Goal: Task Accomplishment & Management: Manage account settings

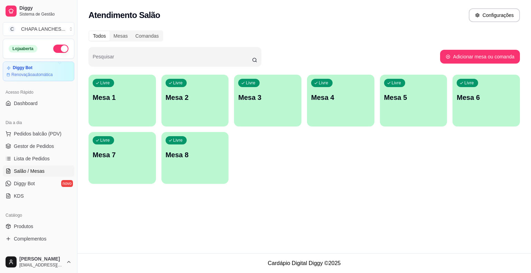
click at [130, 94] on p "Mesa 1" at bounding box center [122, 98] width 59 height 10
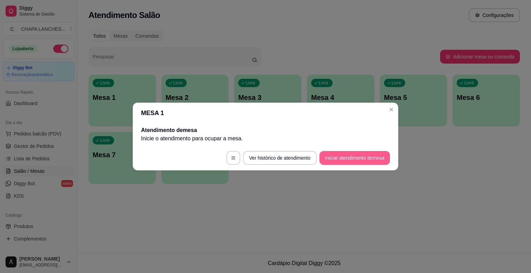
click at [350, 156] on button "Iniciar atendimento de mesa" at bounding box center [355, 158] width 71 height 14
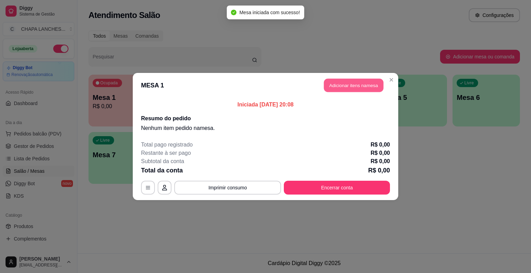
click at [348, 83] on button "Adicionar itens na mesa" at bounding box center [354, 85] width 60 height 13
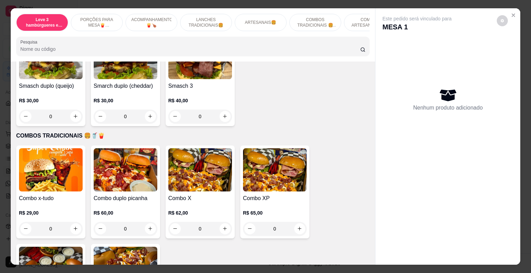
scroll to position [1003, 0]
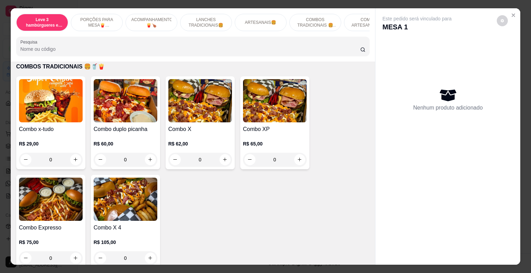
click at [145, 153] on div "0" at bounding box center [126, 160] width 64 height 14
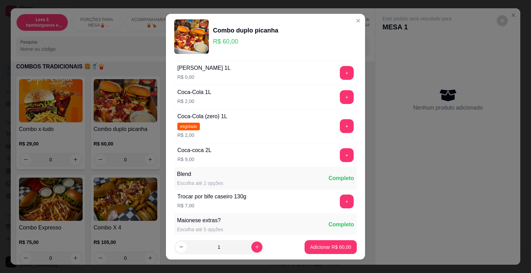
scroll to position [138, 0]
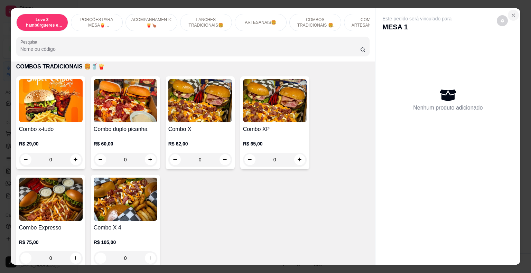
click at [512, 12] on icon "Close" at bounding box center [514, 15] width 6 height 6
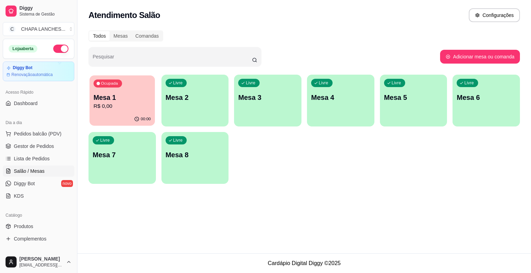
click at [120, 101] on p "Mesa 1" at bounding box center [122, 97] width 57 height 9
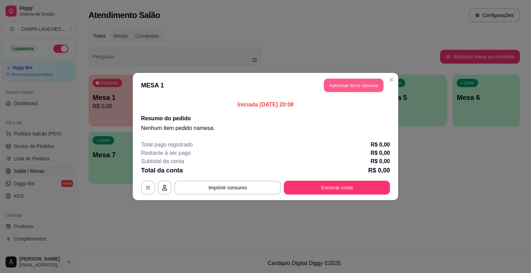
click at [344, 86] on button "Adicionar itens na mesa" at bounding box center [354, 85] width 60 height 13
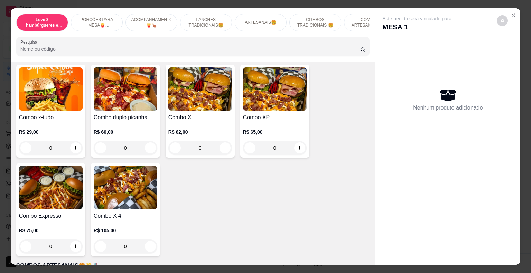
scroll to position [1003, 0]
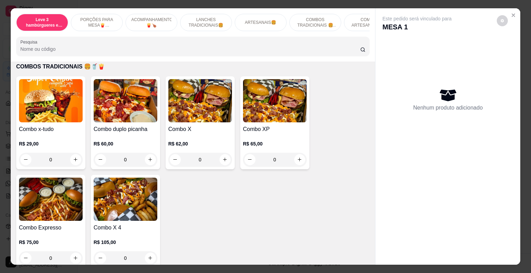
click at [149, 153] on div "0" at bounding box center [126, 160] width 64 height 14
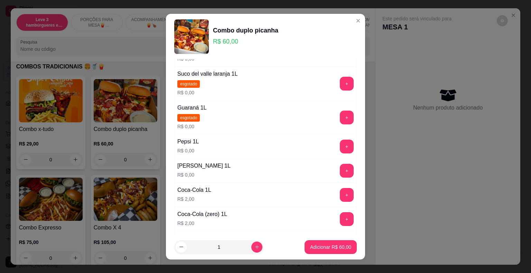
scroll to position [69, 0]
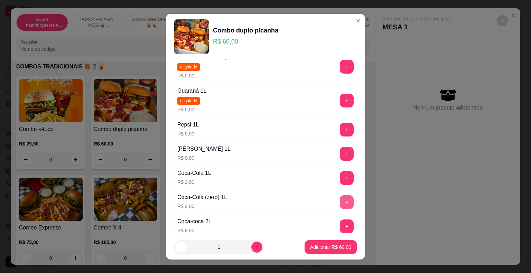
click at [340, 201] on button "+" at bounding box center [347, 202] width 14 height 14
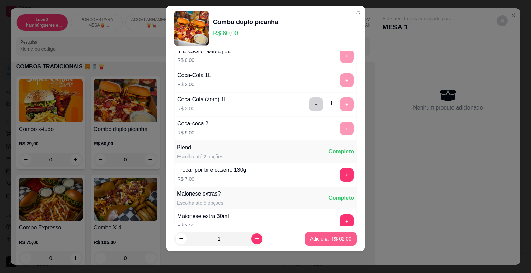
scroll to position [216, 0]
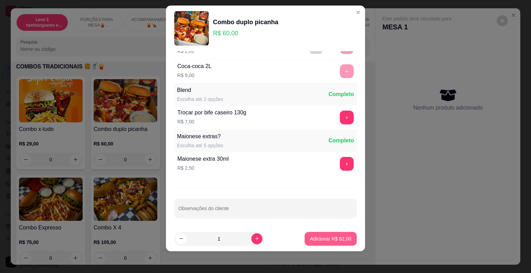
click at [337, 236] on p "Adicionar R$ 62,00" at bounding box center [330, 239] width 41 height 7
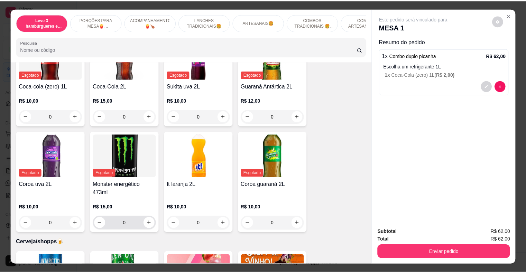
scroll to position [1937, 0]
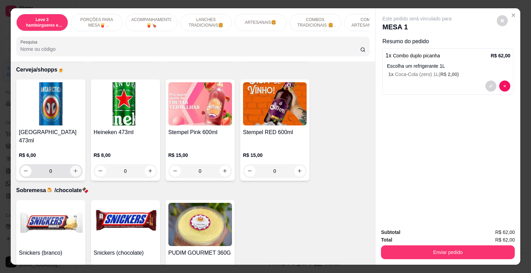
click at [80, 159] on div "[GEOGRAPHIC_DATA] 473ml R$ 6,00 0" at bounding box center [50, 130] width 69 height 101
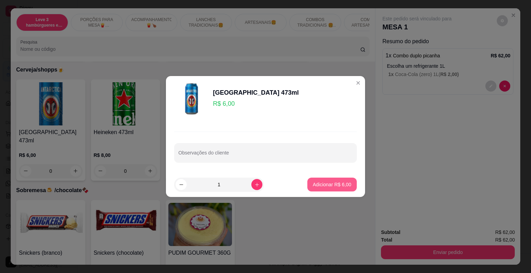
click at [339, 186] on p "Adicionar R$ 6,00" at bounding box center [332, 184] width 38 height 7
type input "1"
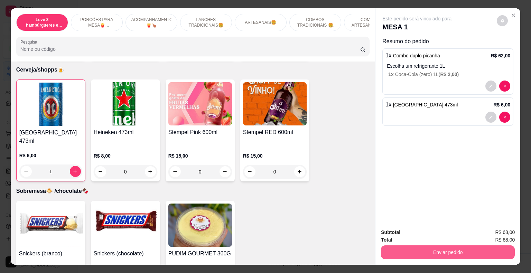
click at [414, 247] on button "Enviar pedido" at bounding box center [448, 253] width 134 height 14
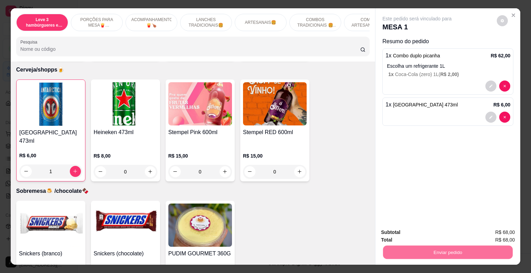
click at [416, 233] on button "Não registrar e enviar pedido" at bounding box center [425, 233] width 72 height 13
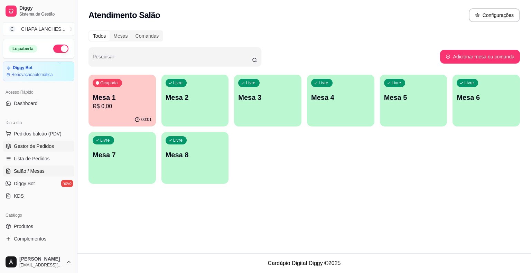
click at [31, 147] on span "Gestor de Pedidos" at bounding box center [34, 146] width 40 height 7
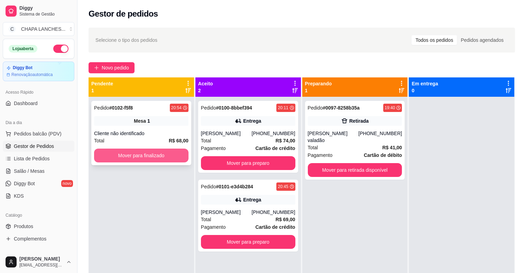
click at [150, 155] on button "Mover para finalizado" at bounding box center [141, 156] width 94 height 14
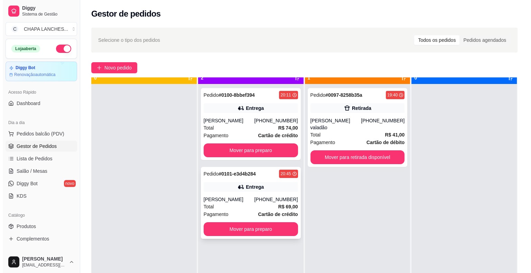
scroll to position [19, 0]
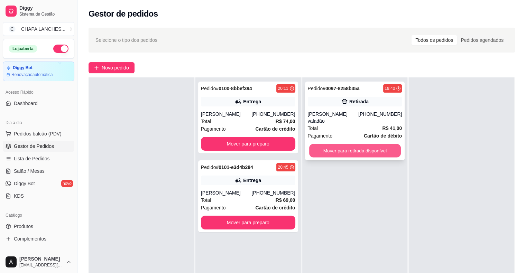
click at [334, 146] on button "Mover para retirada disponível" at bounding box center [355, 150] width 92 height 13
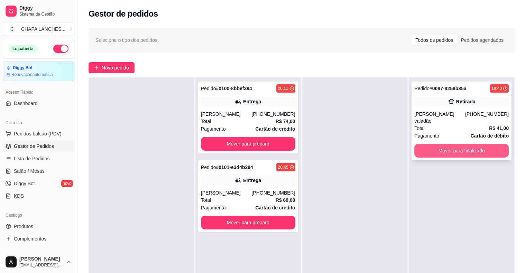
click at [419, 146] on button "Mover para finalizado" at bounding box center [461, 151] width 94 height 14
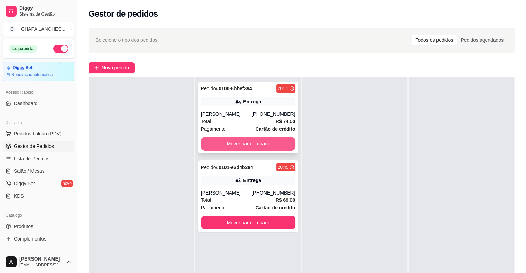
click at [247, 141] on button "Mover para preparo" at bounding box center [248, 144] width 94 height 14
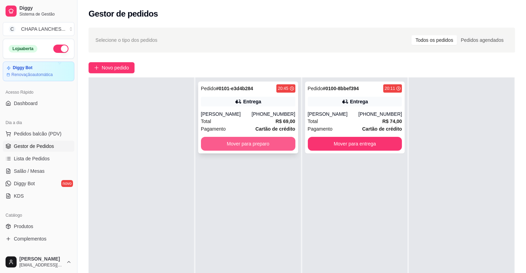
click at [264, 143] on button "Mover para preparo" at bounding box center [248, 144] width 94 height 14
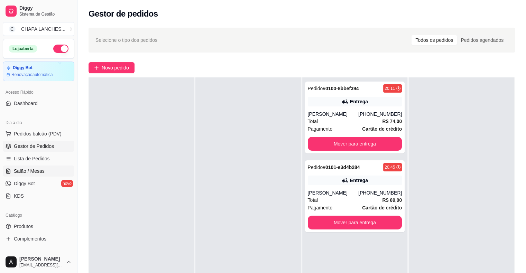
click at [36, 173] on span "Salão / Mesas" at bounding box center [29, 171] width 31 height 7
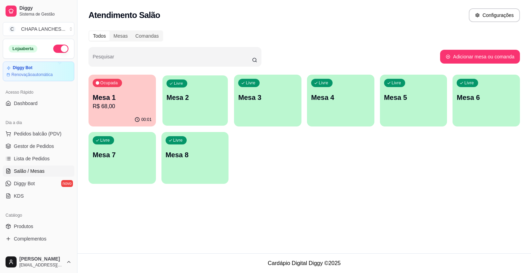
click at [186, 102] on p "Mesa 2" at bounding box center [194, 97] width 57 height 9
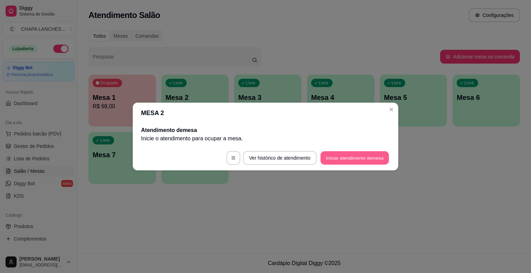
click at [350, 157] on button "Iniciar atendimento de mesa" at bounding box center [355, 158] width 69 height 13
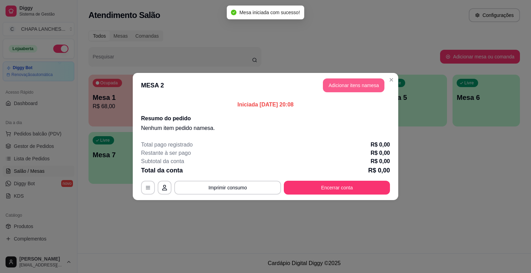
click at [347, 89] on button "Adicionar itens na mesa" at bounding box center [354, 86] width 62 height 14
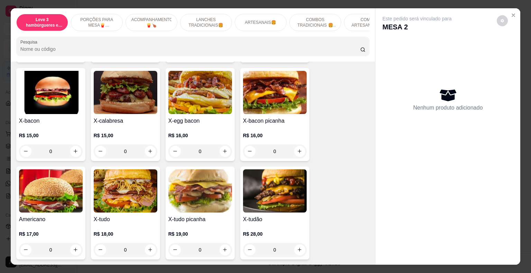
scroll to position [657, 0]
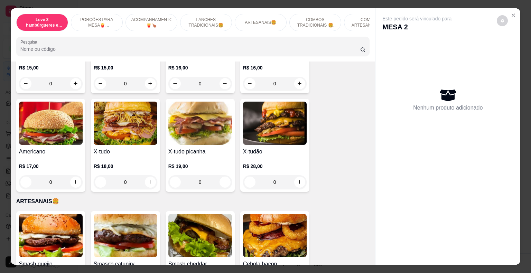
click at [147, 176] on div "0" at bounding box center [126, 182] width 64 height 14
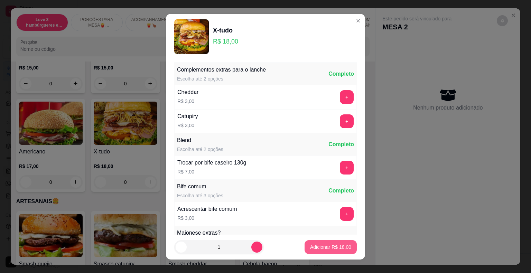
click at [324, 246] on p "Adicionar R$ 18,00" at bounding box center [330, 247] width 41 height 7
type input "1"
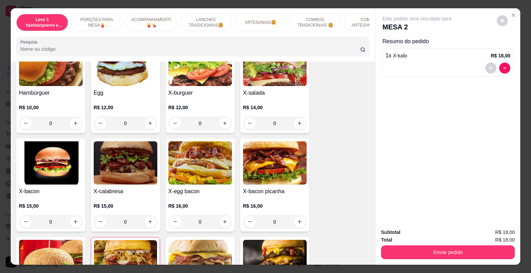
scroll to position [450, 0]
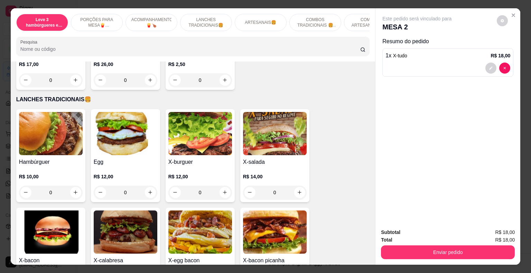
click at [148, 186] on div "0" at bounding box center [126, 193] width 64 height 14
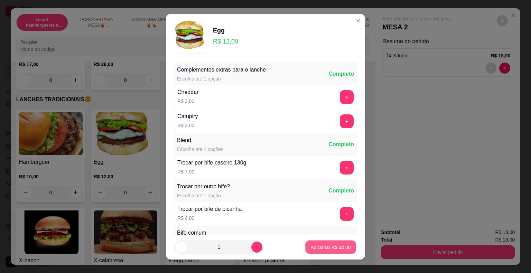
click at [318, 247] on p "Adicionar R$ 12,00" at bounding box center [331, 247] width 40 height 7
type input "1"
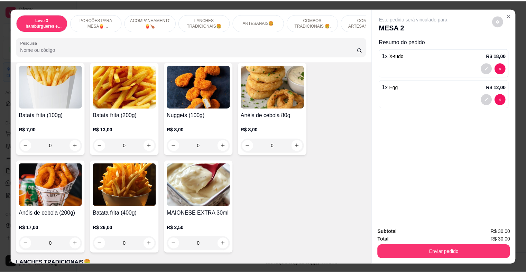
scroll to position [277, 0]
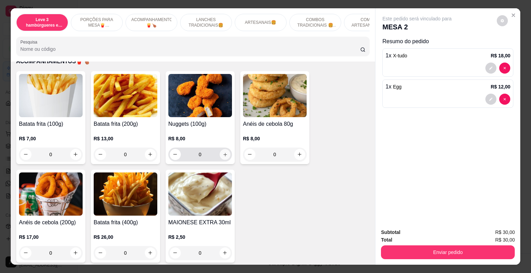
click at [223, 152] on icon "increase-product-quantity" at bounding box center [224, 154] width 5 height 5
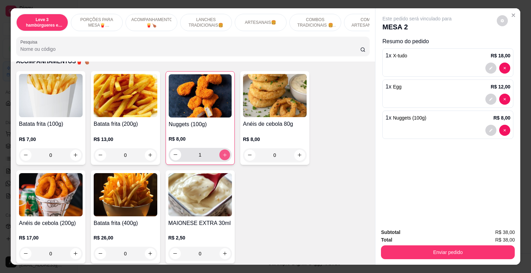
click at [223, 152] on icon "increase-product-quantity" at bounding box center [224, 154] width 5 height 5
type input "2"
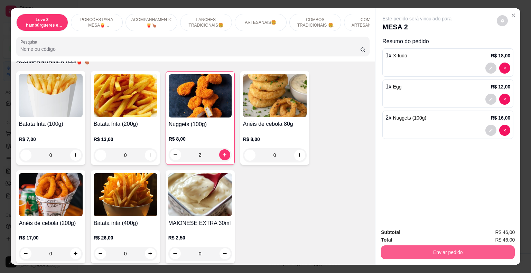
click at [440, 250] on button "Enviar pedido" at bounding box center [448, 253] width 134 height 14
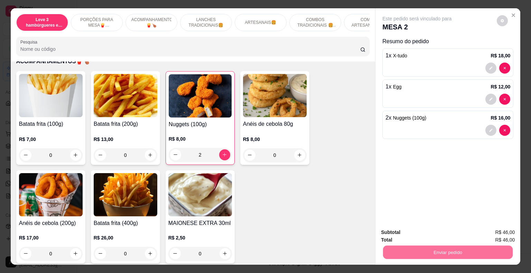
click at [407, 235] on button "Não registrar e enviar pedido" at bounding box center [425, 233] width 72 height 13
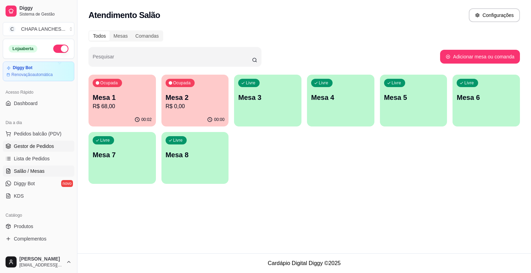
click at [53, 145] on link "Gestor de Pedidos" at bounding box center [39, 146] width 72 height 11
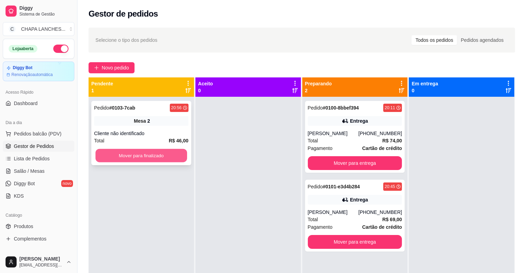
click at [126, 161] on button "Mover para finalizado" at bounding box center [141, 155] width 92 height 13
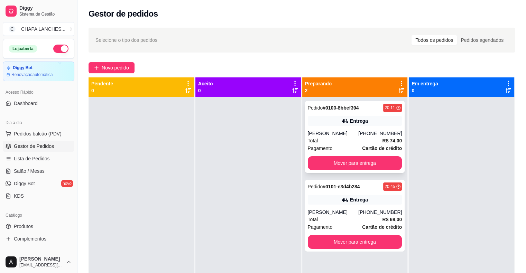
click at [330, 123] on div "Entrega" at bounding box center [355, 121] width 94 height 10
click at [44, 159] on span "Lista de Pedidos" at bounding box center [32, 158] width 36 height 7
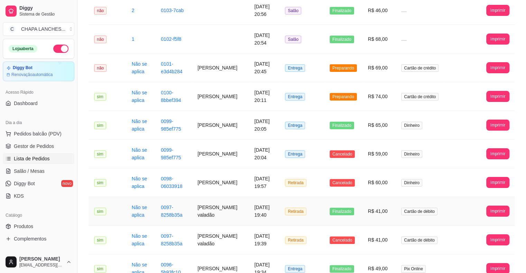
scroll to position [104, 0]
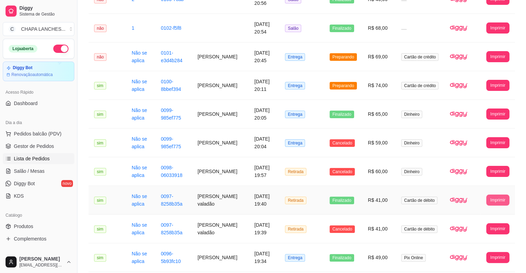
click at [506, 195] on button "Imprimir" at bounding box center [497, 200] width 23 height 11
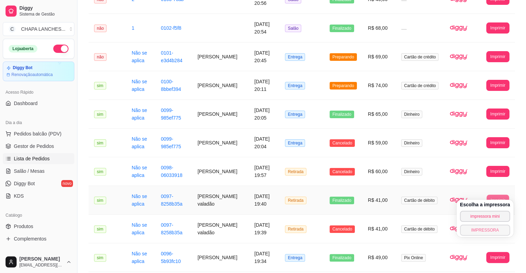
click at [486, 231] on button "IMPRESSORA" at bounding box center [485, 230] width 50 height 11
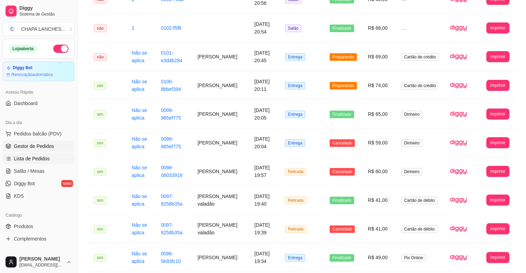
click at [37, 143] on span "Gestor de Pedidos" at bounding box center [34, 146] width 40 height 7
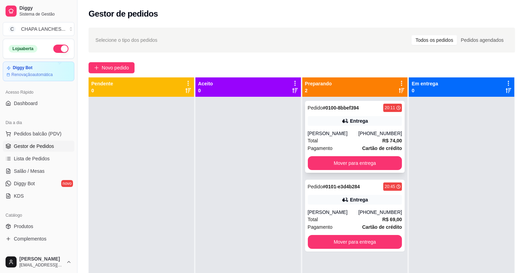
click at [322, 142] on div "Total R$ 74,00" at bounding box center [355, 141] width 94 height 8
click at [330, 163] on button "Mover para entrega" at bounding box center [355, 163] width 94 height 14
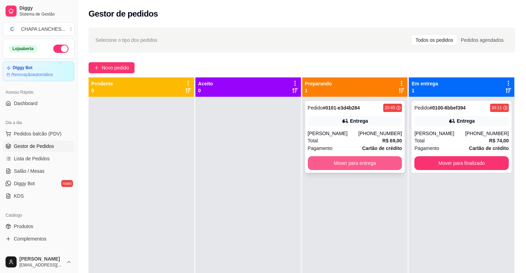
click at [331, 164] on button "Mover para entrega" at bounding box center [355, 163] width 94 height 14
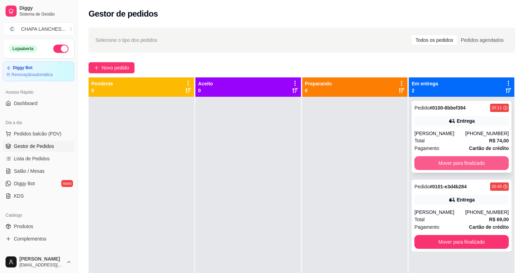
click at [447, 161] on button "Mover para finalizado" at bounding box center [461, 163] width 94 height 14
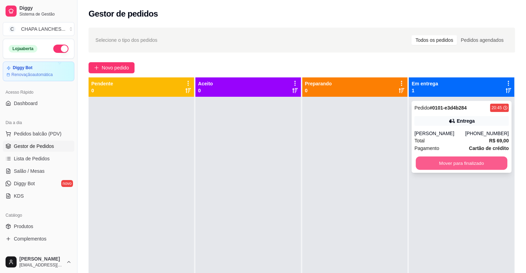
click at [442, 164] on button "Mover para finalizado" at bounding box center [462, 163] width 92 height 13
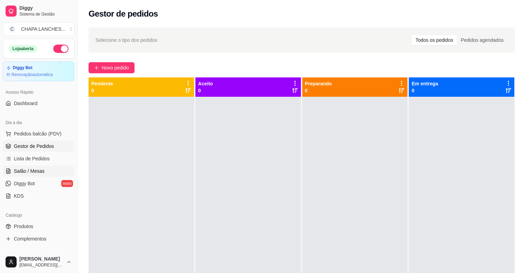
click at [30, 171] on span "Salão / Mesas" at bounding box center [29, 171] width 31 height 7
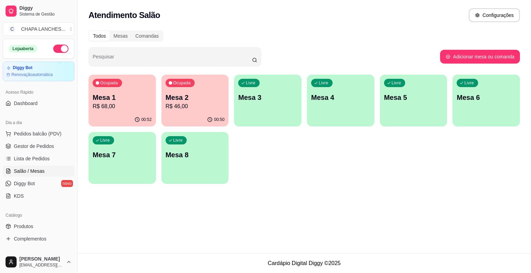
click at [109, 115] on div "00:52" at bounding box center [122, 119] width 67 height 13
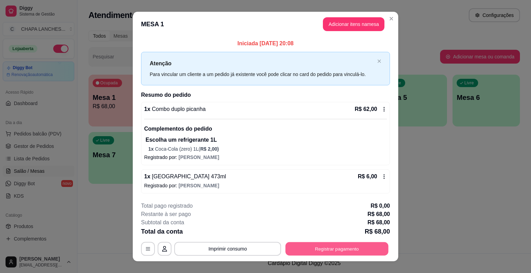
click at [321, 247] on button "Registrar pagamento" at bounding box center [337, 249] width 103 height 13
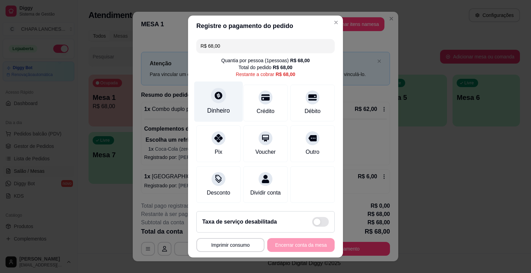
click at [215, 104] on div "Dinheiro" at bounding box center [218, 102] width 49 height 40
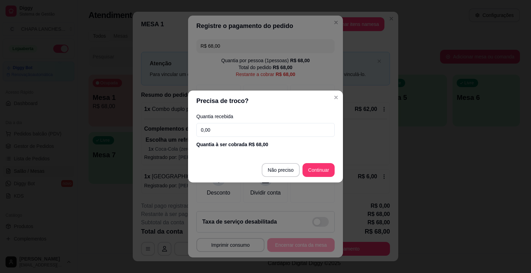
click at [237, 128] on input "0,00" at bounding box center [266, 130] width 138 height 14
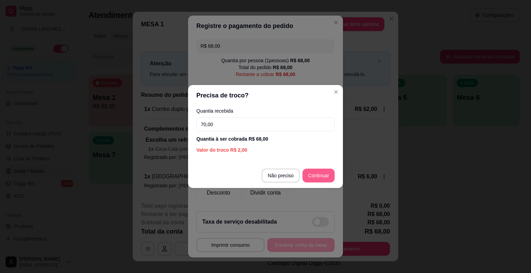
type input "70,00"
click at [313, 168] on footer "Não preciso Continuar" at bounding box center [265, 175] width 155 height 25
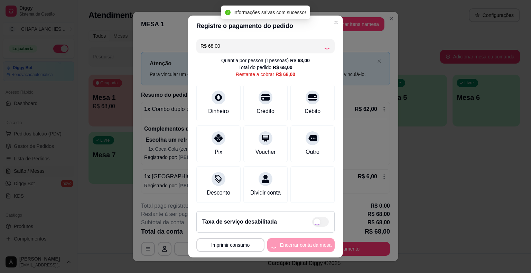
type input "R$ 0,00"
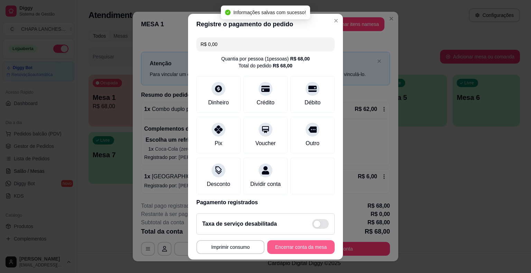
click at [301, 246] on button "Encerrar conta da mesa" at bounding box center [300, 247] width 67 height 14
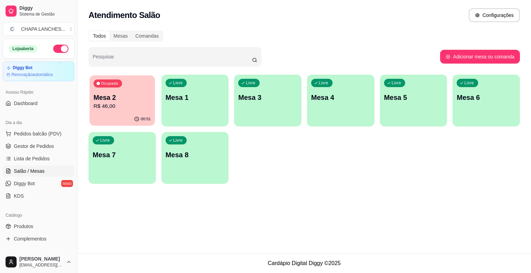
click at [121, 104] on p "R$ 46,00" at bounding box center [122, 106] width 57 height 8
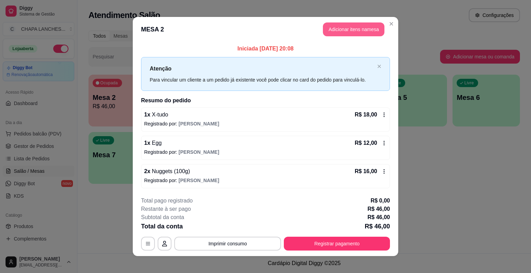
click at [339, 30] on button "Adicionar itens na mesa" at bounding box center [354, 29] width 62 height 14
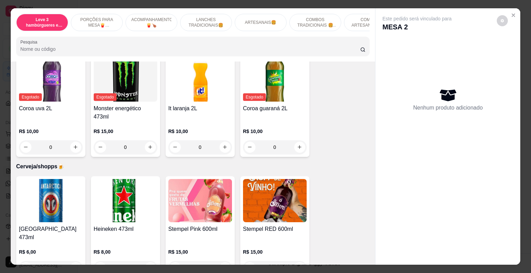
scroll to position [1903, 0]
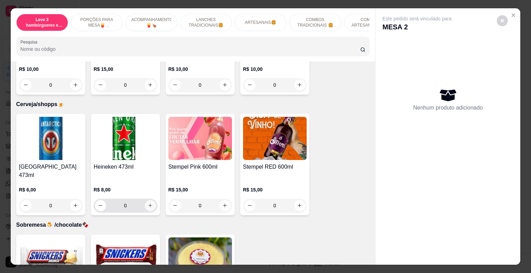
click at [148, 204] on icon "increase-product-quantity" at bounding box center [150, 206] width 4 height 4
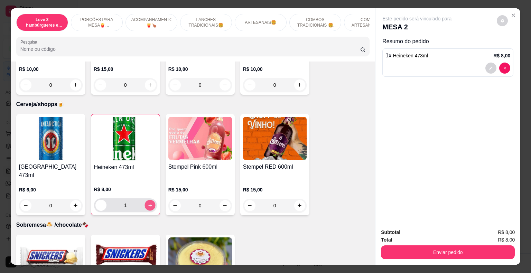
click at [147, 203] on icon "increase-product-quantity" at bounding box center [149, 205] width 5 height 5
click at [148, 203] on icon "increase-product-quantity" at bounding box center [150, 205] width 4 height 4
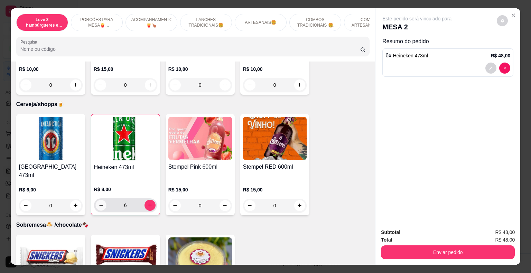
click at [98, 203] on icon "decrease-product-quantity" at bounding box center [100, 205] width 5 height 5
type input "5"
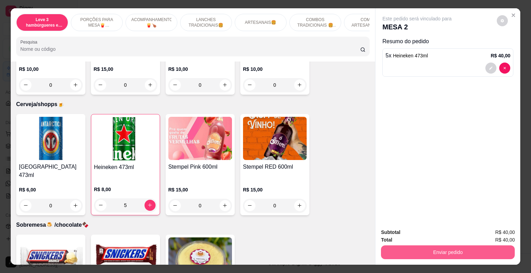
click at [404, 249] on button "Enviar pedido" at bounding box center [448, 253] width 134 height 14
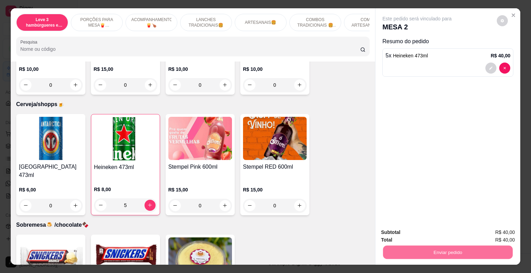
click at [405, 231] on button "Não registrar e enviar pedido" at bounding box center [424, 232] width 73 height 13
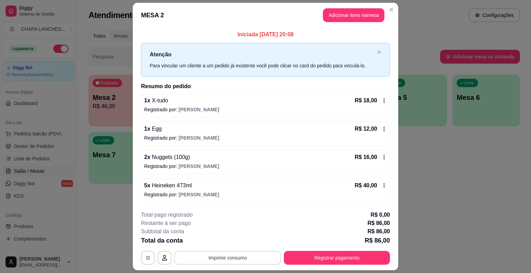
click at [238, 258] on button "Imprimir consumo" at bounding box center [227, 258] width 107 height 14
click at [223, 241] on button "IMPRESSORA" at bounding box center [227, 241] width 50 height 11
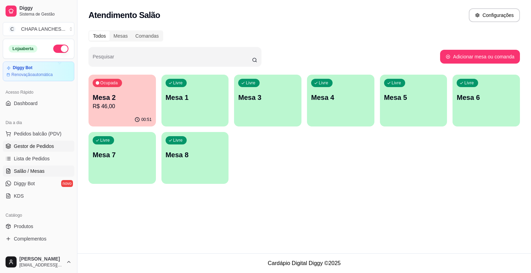
click at [32, 146] on span "Gestor de Pedidos" at bounding box center [34, 146] width 40 height 7
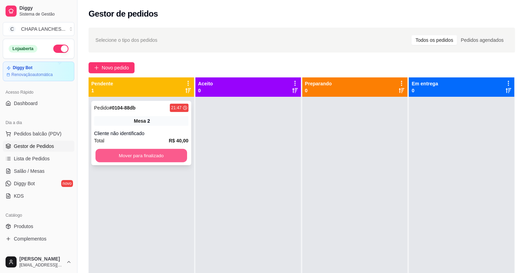
click at [131, 155] on button "Mover para finalizado" at bounding box center [141, 155] width 92 height 13
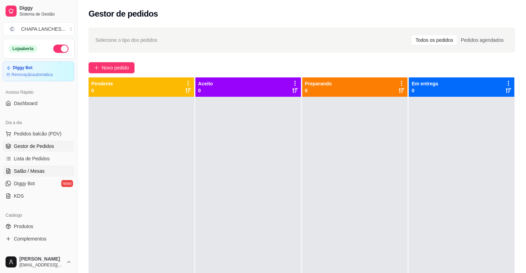
click at [43, 170] on span "Salão / Mesas" at bounding box center [29, 171] width 31 height 7
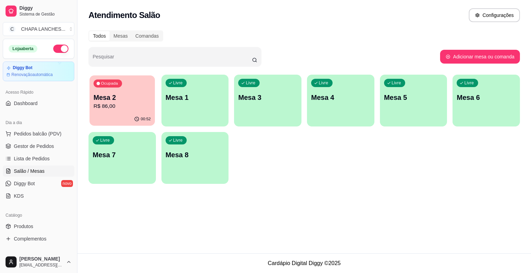
click at [119, 109] on p "R$ 86,00" at bounding box center [122, 106] width 57 height 8
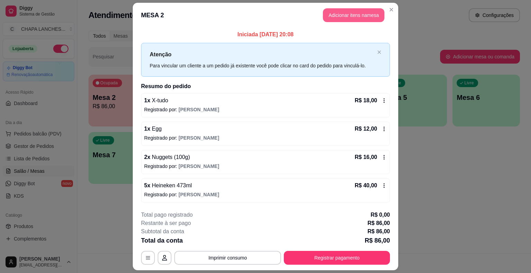
click at [335, 16] on button "Adicionar itens na mesa" at bounding box center [354, 15] width 62 height 14
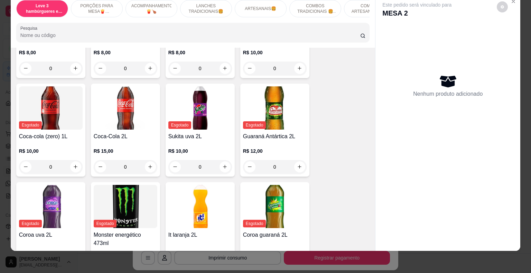
scroll to position [1695, 0]
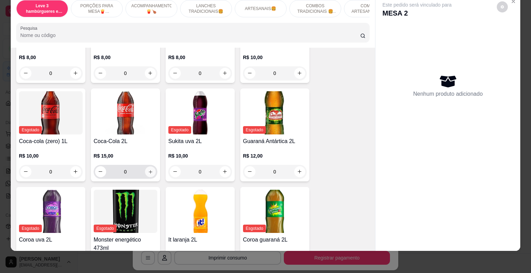
click at [148, 169] on icon "increase-product-quantity" at bounding box center [150, 171] width 5 height 5
type input "1"
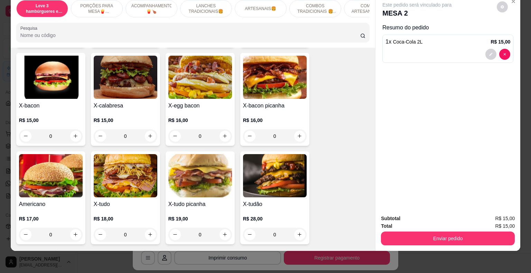
scroll to position [519, 0]
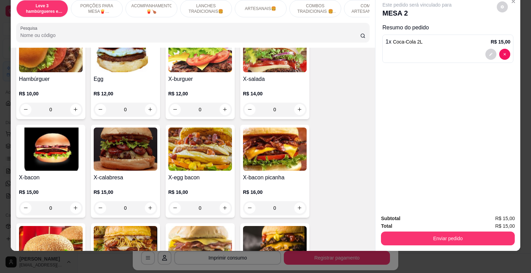
click at [75, 201] on div "0" at bounding box center [51, 208] width 64 height 14
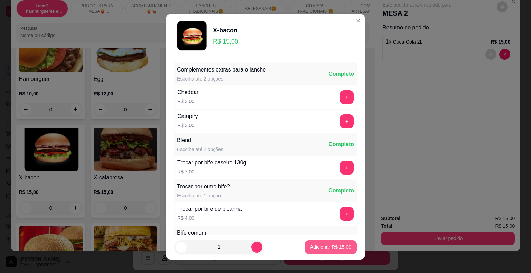
click at [331, 249] on p "Adicionar R$ 15,00" at bounding box center [330, 247] width 41 height 7
type input "1"
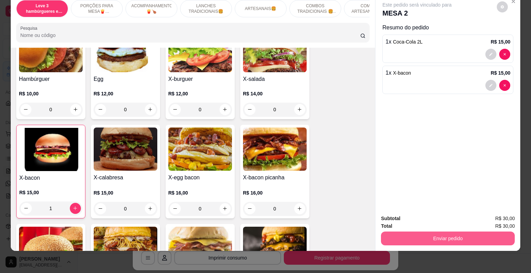
click at [410, 232] on button "Enviar pedido" at bounding box center [448, 239] width 134 height 14
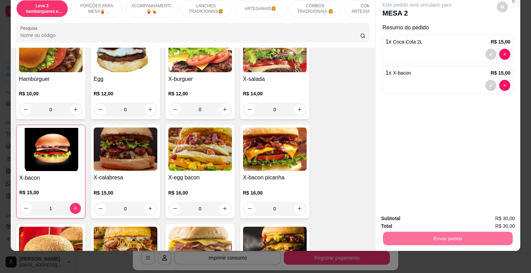
click at [408, 213] on button "Não registrar e enviar pedido" at bounding box center [425, 216] width 72 height 13
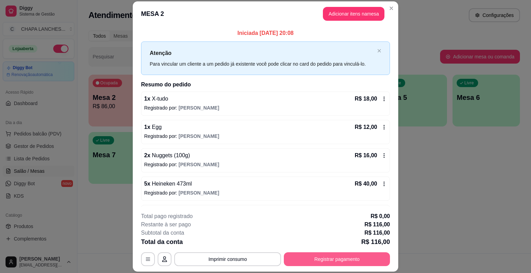
click at [340, 260] on button "Registrar pagamento" at bounding box center [337, 260] width 106 height 14
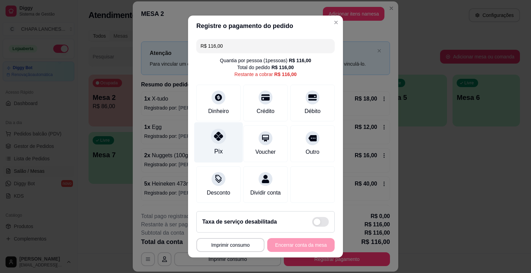
click at [216, 146] on div "Pix" at bounding box center [218, 142] width 49 height 40
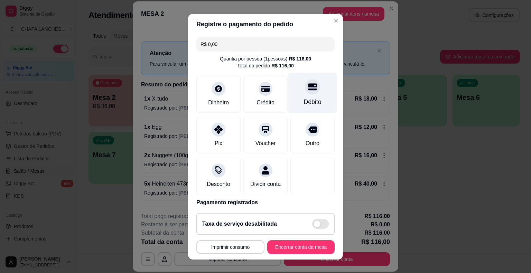
click at [305, 93] on div at bounding box center [312, 86] width 15 height 15
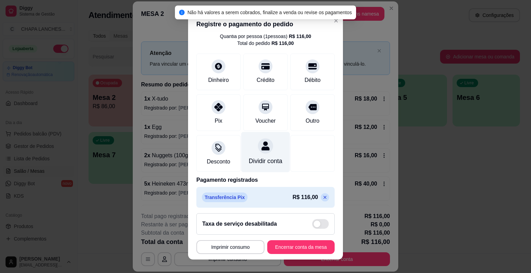
scroll to position [33, 0]
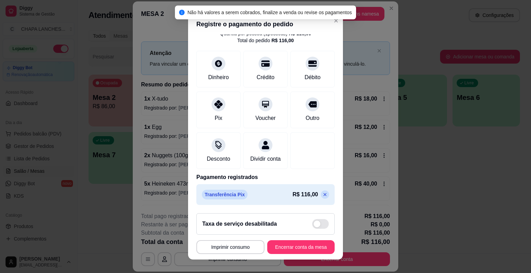
click at [322, 193] on icon at bounding box center [325, 195] width 6 height 6
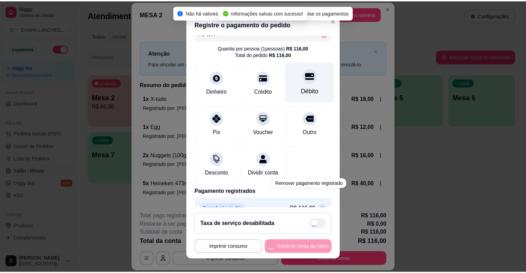
scroll to position [0, 0]
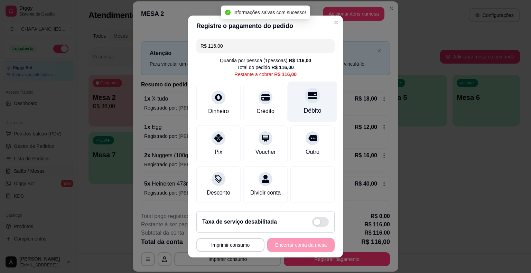
click at [305, 93] on div at bounding box center [312, 95] width 15 height 15
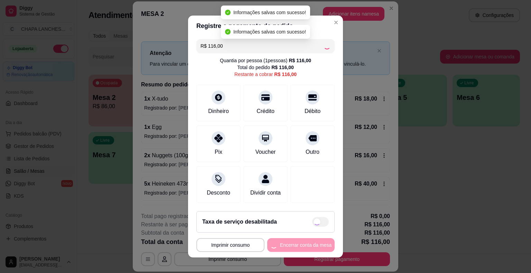
type input "R$ 0,00"
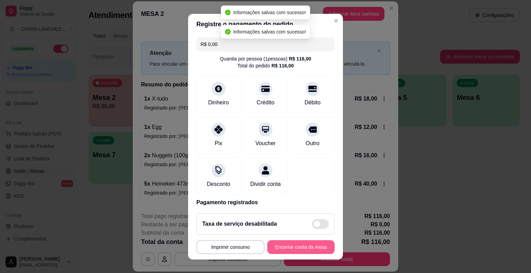
click at [299, 244] on button "Encerrar conta da mesa" at bounding box center [300, 247] width 67 height 14
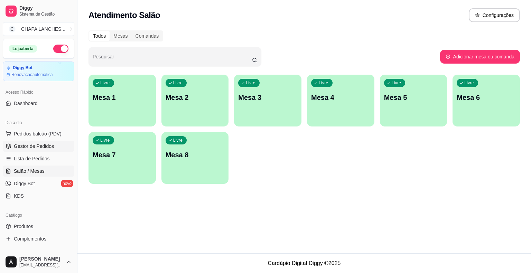
click at [37, 149] on span "Gestor de Pedidos" at bounding box center [34, 146] width 40 height 7
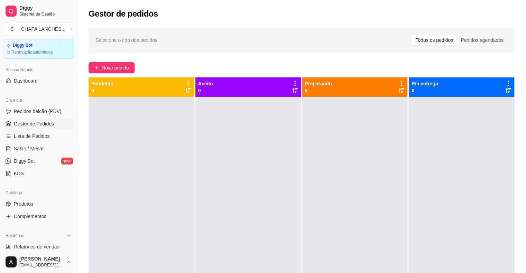
scroll to position [35, 0]
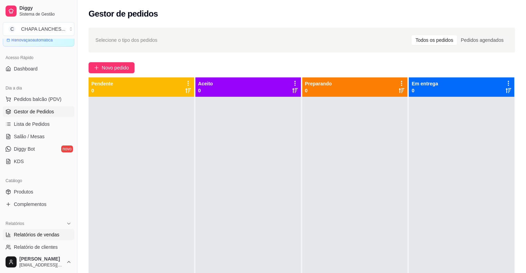
click at [44, 236] on span "Relatórios de vendas" at bounding box center [37, 234] width 46 height 7
select select "ALL"
select select "0"
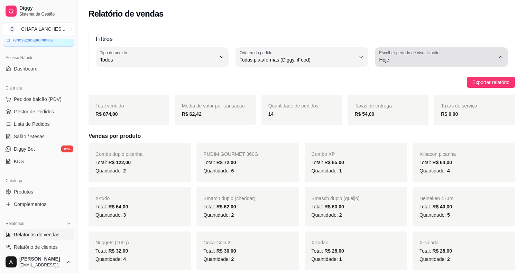
click at [393, 59] on span "Hoje" at bounding box center [437, 59] width 116 height 7
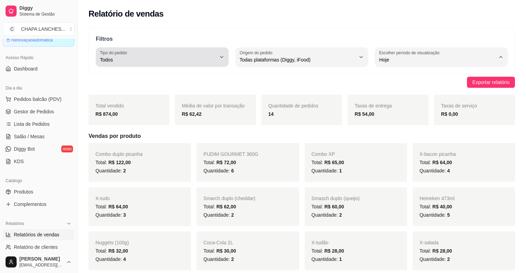
click at [154, 54] on div "Todos" at bounding box center [158, 57] width 116 height 14
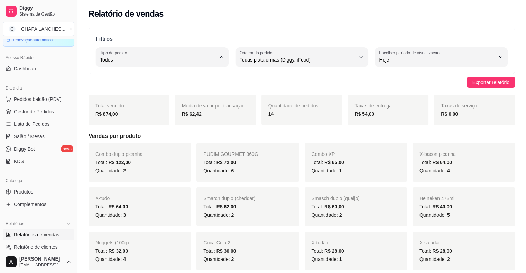
click at [122, 90] on span "Entrega" at bounding box center [159, 87] width 110 height 7
type input "DELIVERY"
select select "DELIVERY"
click at [45, 112] on span "Gestor de Pedidos" at bounding box center [34, 111] width 40 height 7
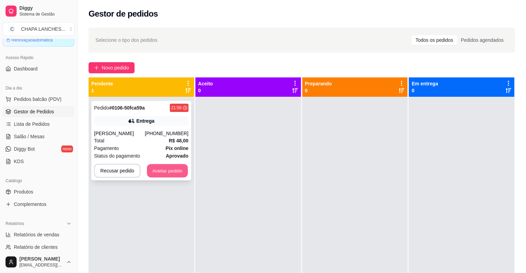
click at [183, 172] on button "Aceitar pedido" at bounding box center [167, 170] width 41 height 13
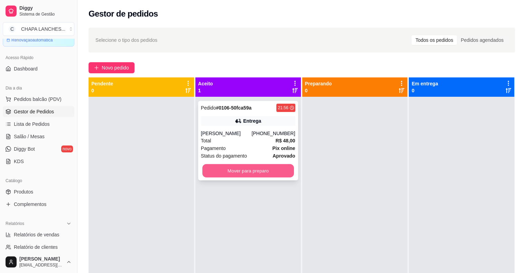
click at [246, 170] on button "Mover para preparo" at bounding box center [248, 170] width 92 height 13
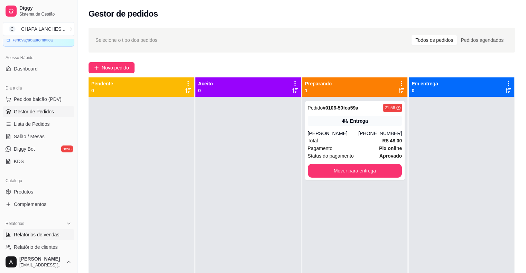
click at [45, 238] on link "Relatórios de vendas" at bounding box center [39, 234] width 72 height 11
select select "ALL"
select select "0"
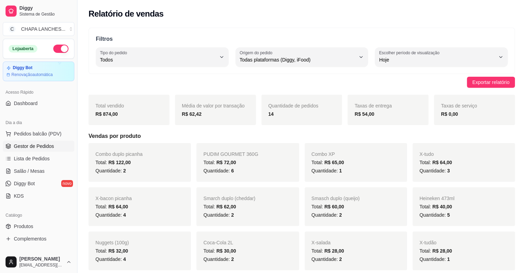
click at [36, 144] on span "Gestor de Pedidos" at bounding box center [34, 146] width 40 height 7
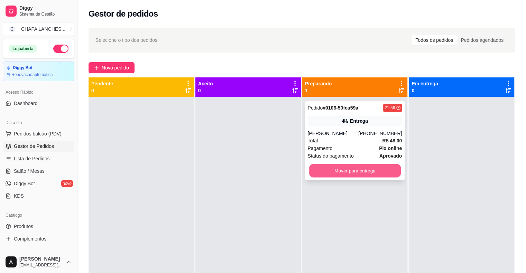
click at [351, 168] on button "Mover para entrega" at bounding box center [355, 170] width 92 height 13
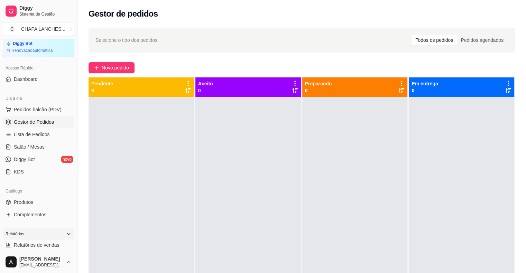
scroll to position [35, 0]
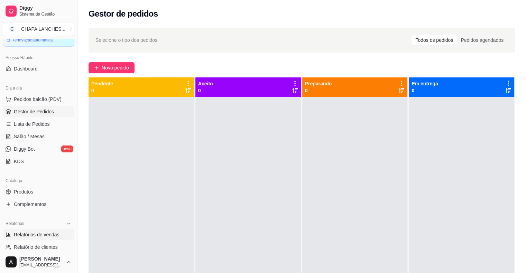
click at [38, 237] on span "Relatórios de vendas" at bounding box center [37, 234] width 46 height 7
select select "ALL"
select select "0"
